Goal: Consume media (video, audio): Consume media (video, audio)

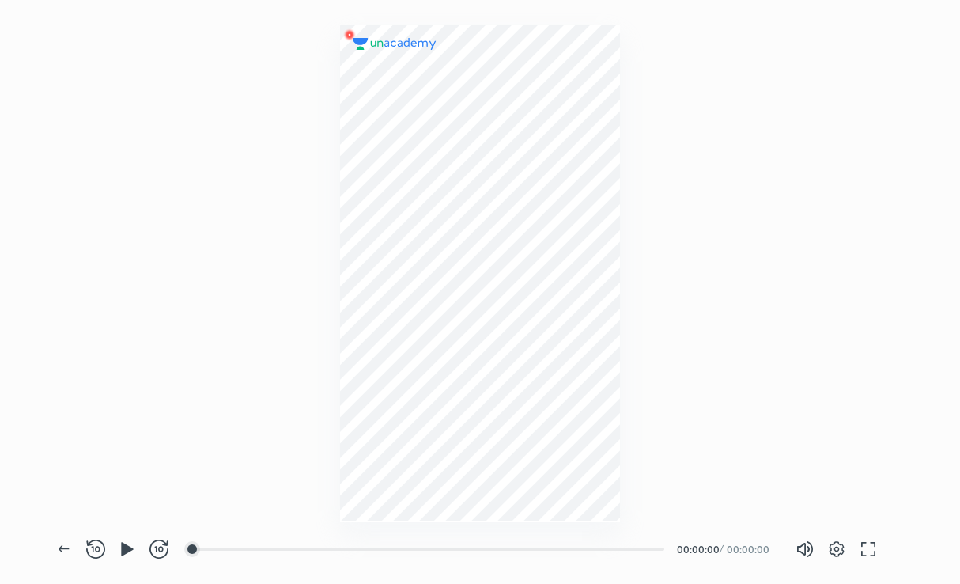
scroll to position [584, 960]
click at [839, 535] on button "button" at bounding box center [837, 549] width 32 height 32
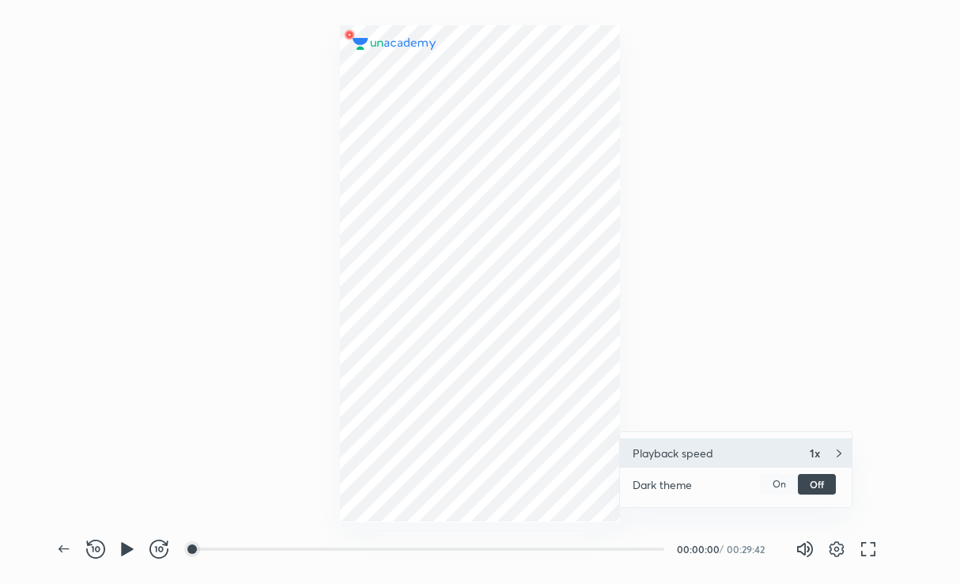
click at [811, 441] on div "Playback speed 1x" at bounding box center [736, 452] width 232 height 29
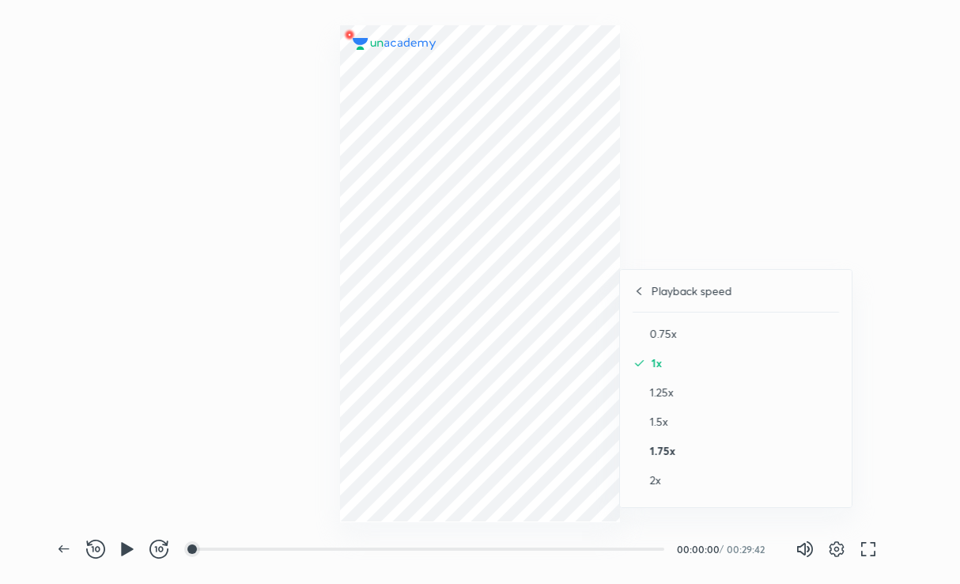
click at [700, 443] on h4 "1.75x" at bounding box center [744, 450] width 189 height 17
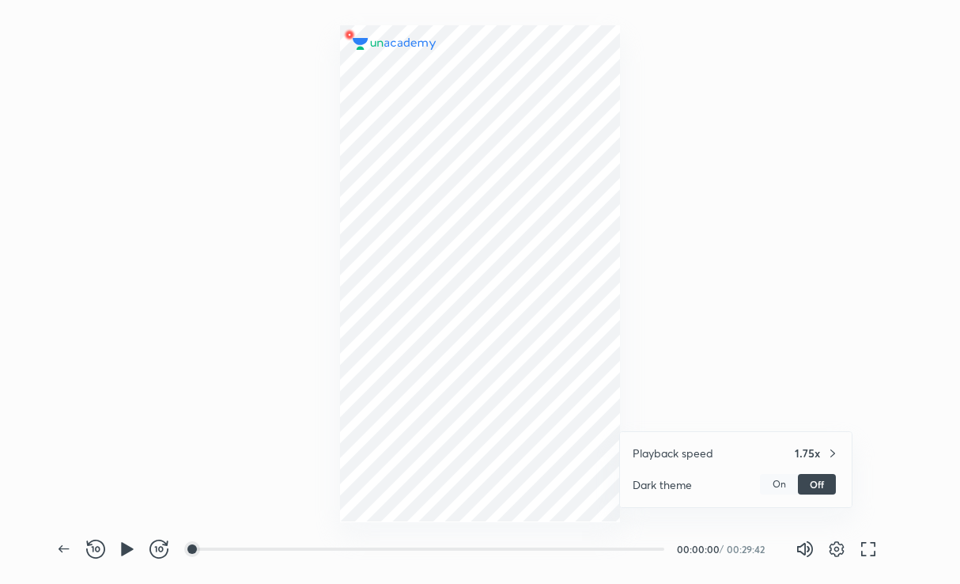
click at [715, 332] on div at bounding box center [480, 292] width 960 height 584
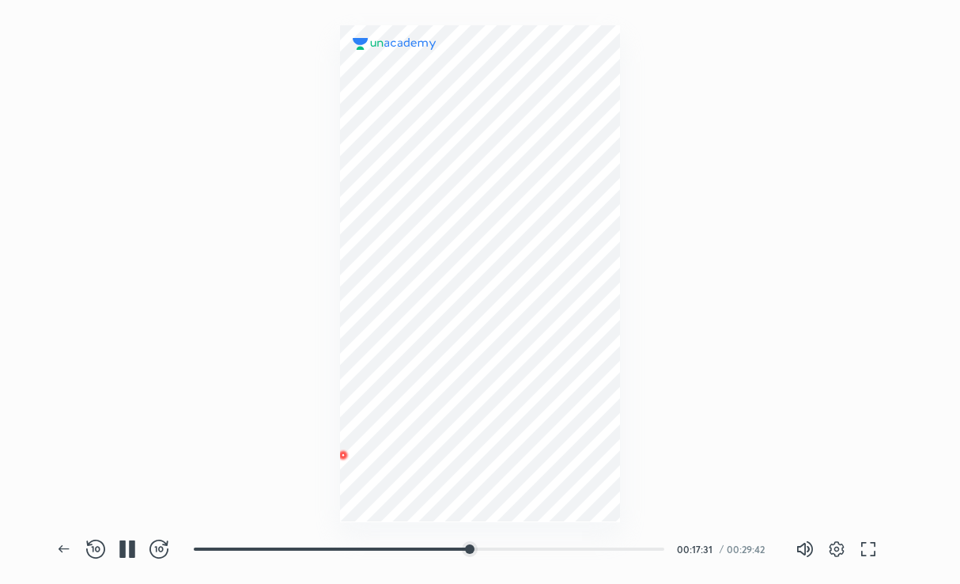
click at [790, 309] on div at bounding box center [480, 260] width 960 height 521
drag, startPoint x: 911, startPoint y: 233, endPoint x: 786, endPoint y: 343, distance: 167.6
click at [786, 343] on div at bounding box center [480, 260] width 960 height 521
drag, startPoint x: 900, startPoint y: 257, endPoint x: 854, endPoint y: 401, distance: 151.1
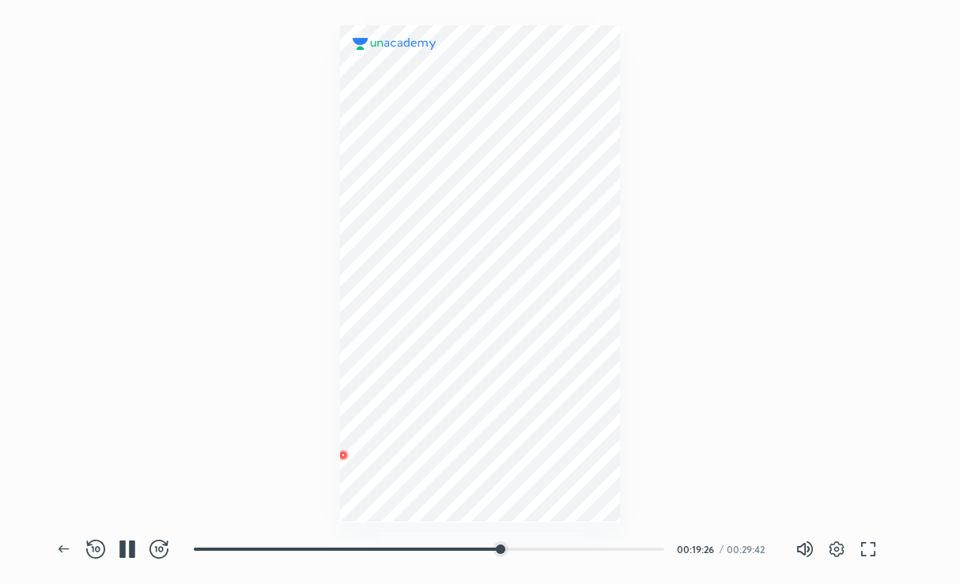
click at [854, 401] on div at bounding box center [480, 260] width 960 height 521
click at [411, 104] on div at bounding box center [479, 273] width 279 height 497
click at [842, 556] on icon "button" at bounding box center [836, 549] width 19 height 19
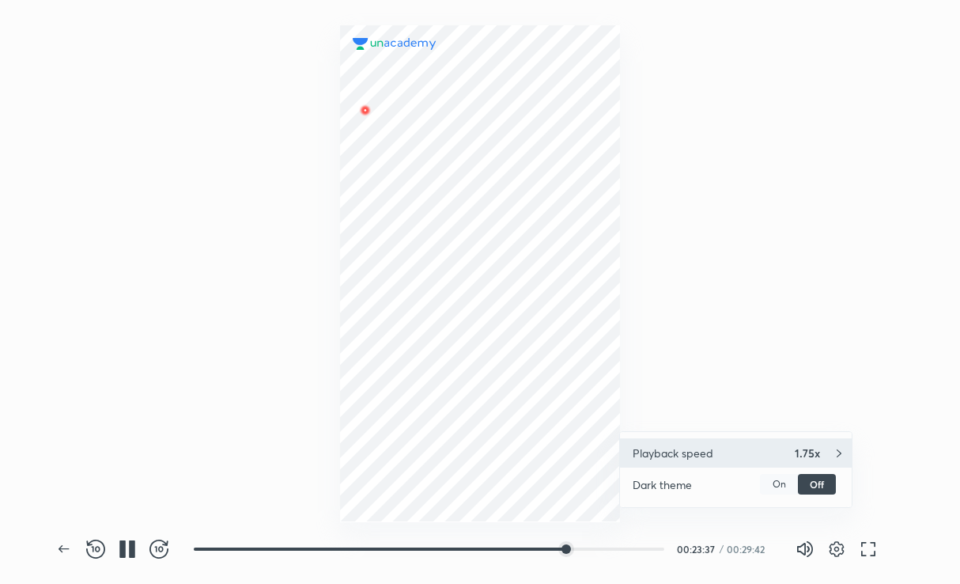
click at [796, 444] on div "Playback speed 1.75x" at bounding box center [736, 452] width 232 height 29
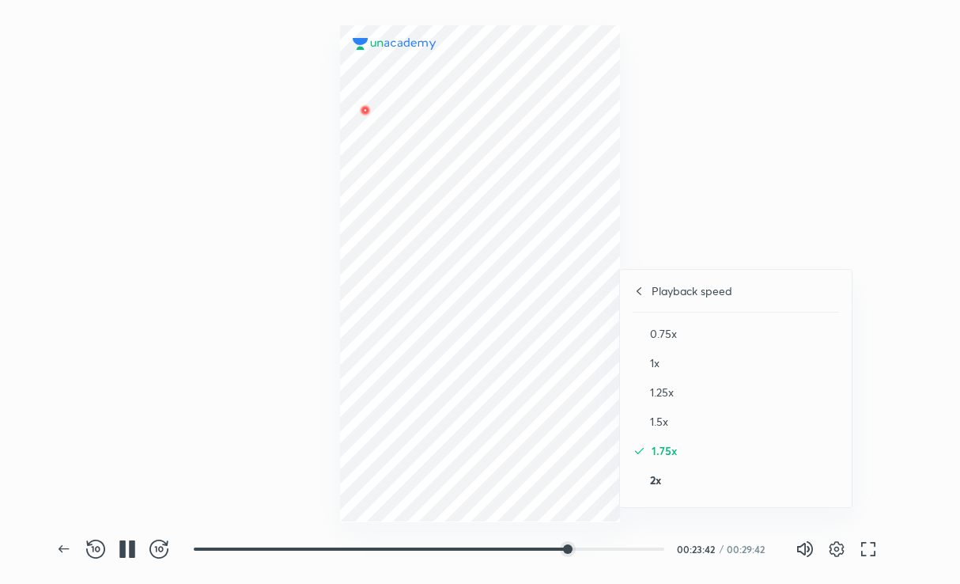
click at [746, 483] on h4 "2x" at bounding box center [744, 479] width 189 height 17
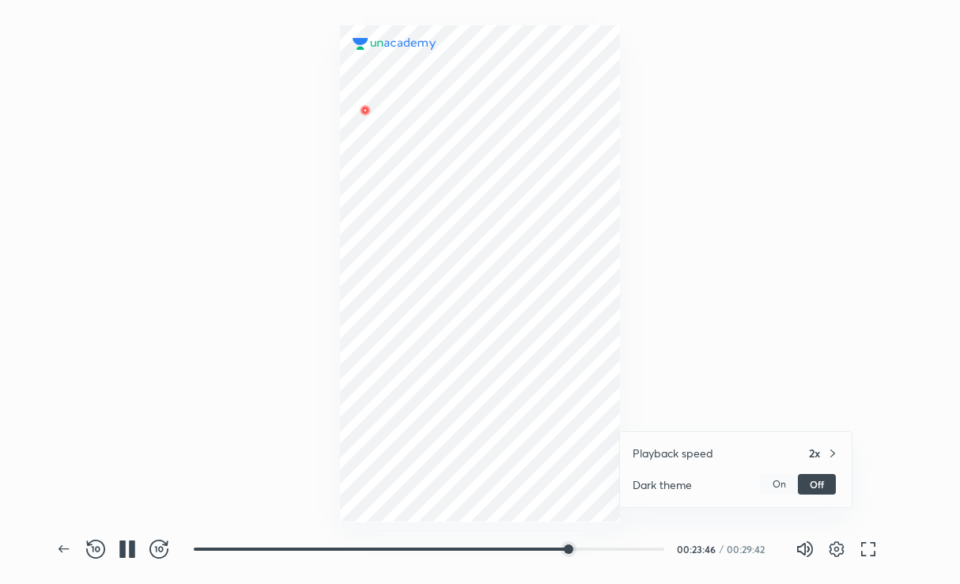
click at [744, 391] on div at bounding box center [480, 292] width 960 height 584
